Goal: Communication & Community: Connect with others

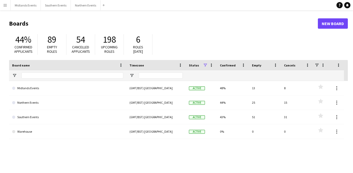
click at [8, 5] on button "Menu" at bounding box center [5, 5] width 10 height 10
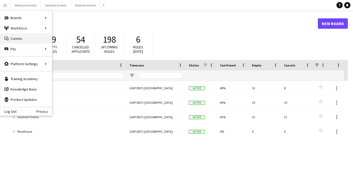
click at [10, 37] on link "Comms Comms" at bounding box center [26, 38] width 52 height 10
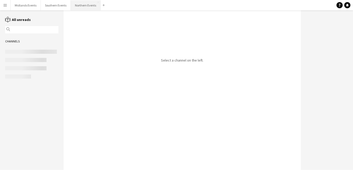
click at [82, 8] on button "Northern Events Close" at bounding box center [86, 5] width 30 height 10
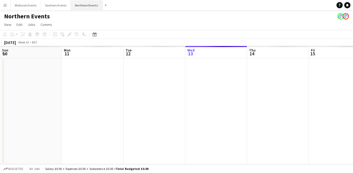
scroll to position [0, 123]
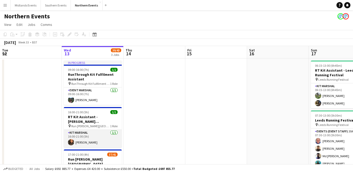
click at [79, 139] on app-card-role "Kit Marshal [DATE] 16:00-21:00 (5h) [PERSON_NAME]" at bounding box center [93, 139] width 58 height 18
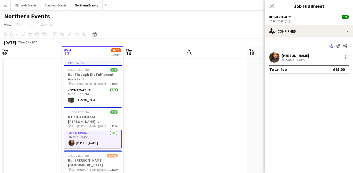
click at [330, 45] on icon "Start chat" at bounding box center [330, 46] width 4 height 4
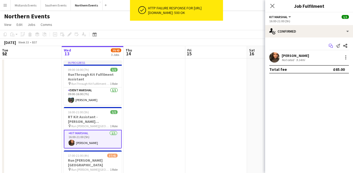
click at [330, 45] on icon "Start chat" at bounding box center [330, 46] width 4 height 4
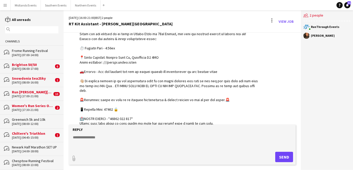
scroll to position [180, 0]
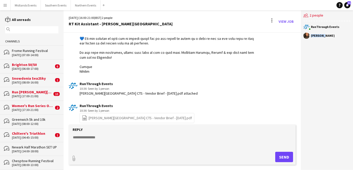
drag, startPoint x: 323, startPoint y: 37, endPoint x: 304, endPoint y: 36, distance: 19.4
click at [304, 36] on div "[PERSON_NAME]" at bounding box center [326, 36] width 47 height 6
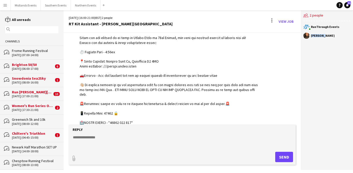
scroll to position [31, 0]
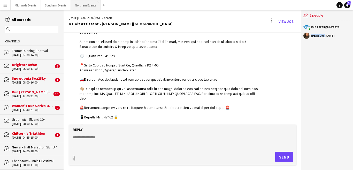
click at [84, 3] on button "Northern Events Close" at bounding box center [86, 5] width 30 height 10
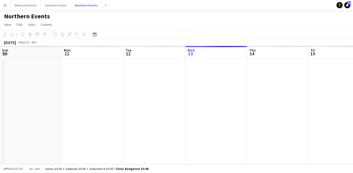
scroll to position [0, 123]
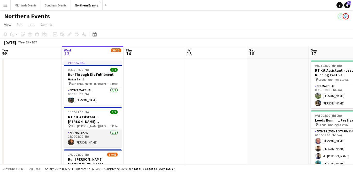
click at [89, 136] on app-card-role "Kit Marshal [DATE] 16:00-21:00 (5h) [PERSON_NAME]" at bounding box center [93, 139] width 58 height 18
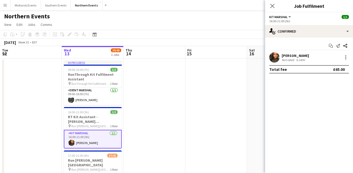
click at [297, 59] on div "9.14mi" at bounding box center [300, 60] width 11 height 4
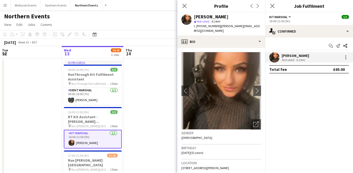
click at [105, 132] on app-card-role "Kit Marshal [DATE] 16:00-21:00 (5h) [PERSON_NAME]" at bounding box center [93, 139] width 58 height 19
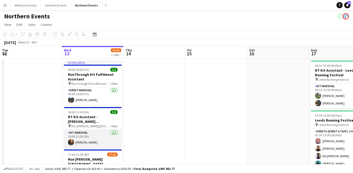
click at [96, 134] on app-card-role "Kit Marshal [DATE] 16:00-21:00 (5h) [PERSON_NAME]" at bounding box center [93, 139] width 58 height 18
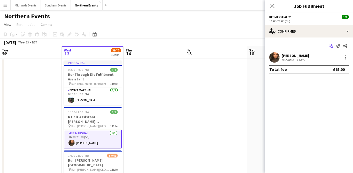
click at [331, 46] on icon "Start chat" at bounding box center [330, 46] width 4 height 4
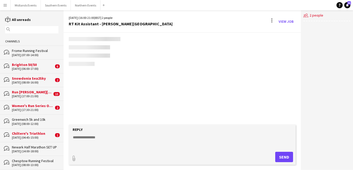
scroll to position [180, 0]
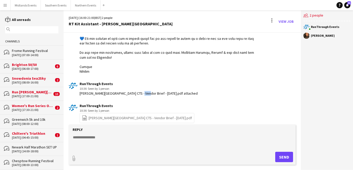
drag, startPoint x: 139, startPoint y: 89, endPoint x: 132, endPoint y: 89, distance: 7.0
click at [132, 91] on div "[PERSON_NAME][GEOGRAPHIC_DATA] CTS - Vendor Brief - [DATE].pdf attached" at bounding box center [138, 93] width 118 height 5
drag, startPoint x: 154, startPoint y: 90, endPoint x: 164, endPoint y: 90, distance: 10.1
click at [164, 91] on div "[PERSON_NAME][GEOGRAPHIC_DATA] CTS - Vendor Brief - [DATE].pdf attached" at bounding box center [138, 93] width 118 height 5
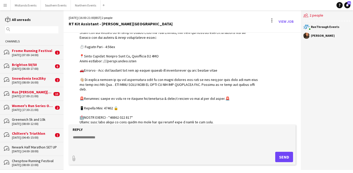
scroll to position [39, 0]
drag, startPoint x: 143, startPoint y: 70, endPoint x: 127, endPoint y: 70, distance: 16.0
click at [127, 70] on div at bounding box center [168, 117] width 179 height 193
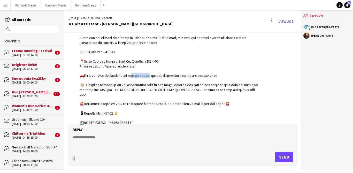
scroll to position [0, 0]
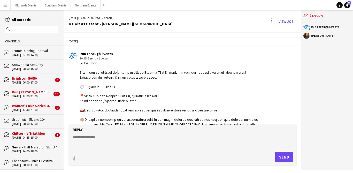
drag, startPoint x: 114, startPoint y: 70, endPoint x: 117, endPoint y: 71, distance: 2.7
click at [117, 71] on div at bounding box center [168, 157] width 179 height 193
drag, startPoint x: 122, startPoint y: 74, endPoint x: 129, endPoint y: 74, distance: 7.0
click at [129, 74] on div at bounding box center [168, 157] width 179 height 193
click at [27, 95] on div "[DATE] (17:00-21:00)" at bounding box center [32, 96] width 40 height 4
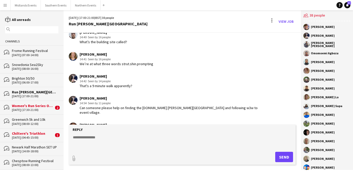
scroll to position [858, 0]
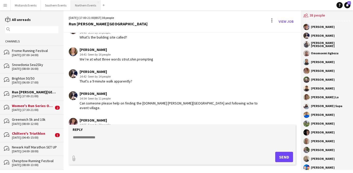
click at [86, 7] on button "Northern Events Close" at bounding box center [86, 5] width 30 height 10
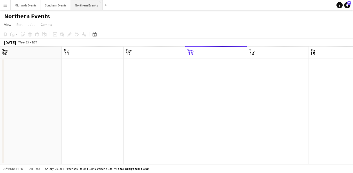
scroll to position [0, 123]
